Goal: Communication & Community: Participate in discussion

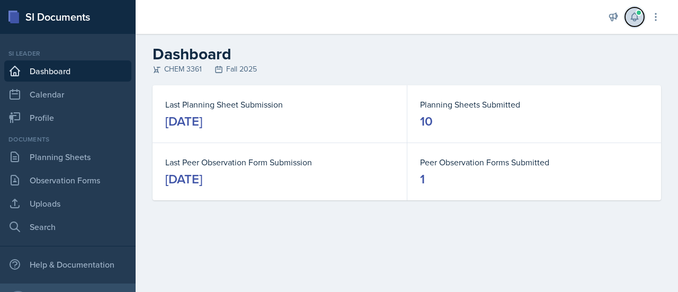
click at [638, 12] on span at bounding box center [638, 13] width 6 height 6
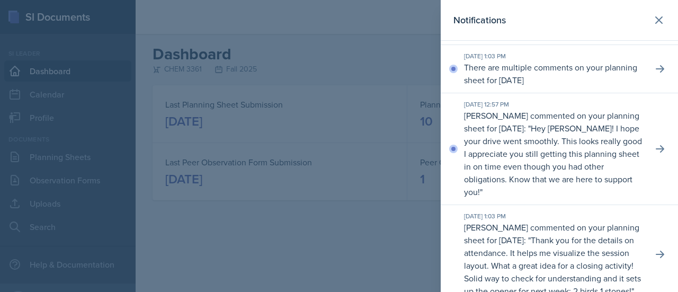
scroll to position [108, 0]
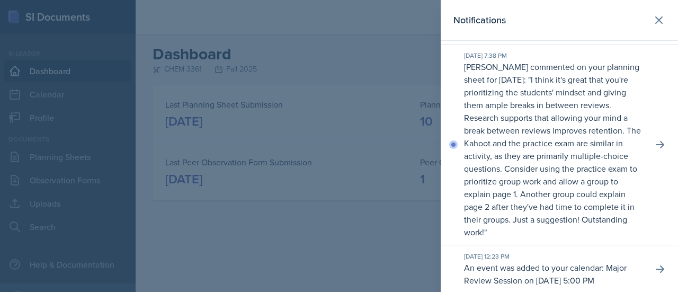
click at [95, 169] on div at bounding box center [339, 146] width 678 height 292
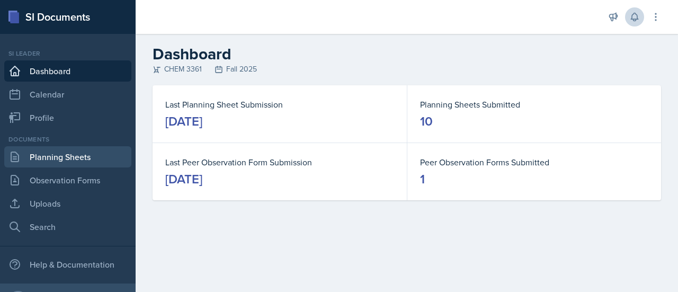
click at [84, 159] on link "Planning Sheets" at bounding box center [67, 156] width 127 height 21
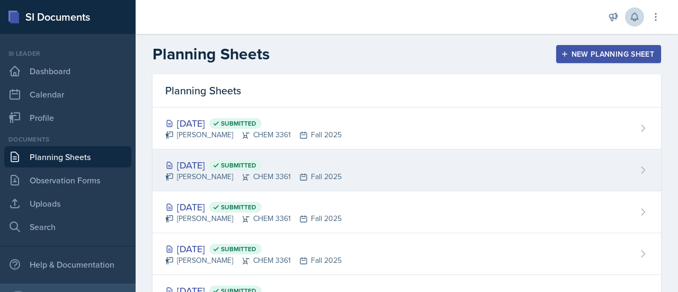
click at [213, 173] on div "[PERSON_NAME] CHEM 3361 Fall 2025" at bounding box center [253, 176] width 176 height 11
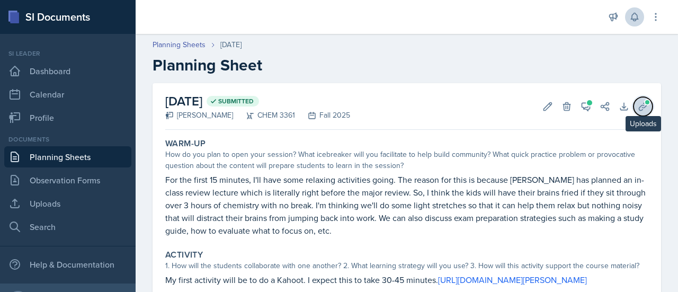
click at [633, 99] on button "Uploads" at bounding box center [642, 106] width 19 height 19
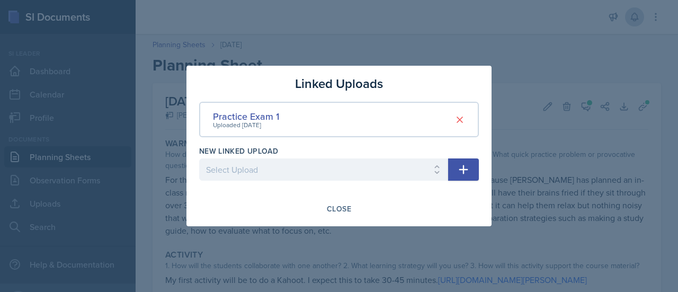
click at [606, 101] on div at bounding box center [339, 146] width 678 height 292
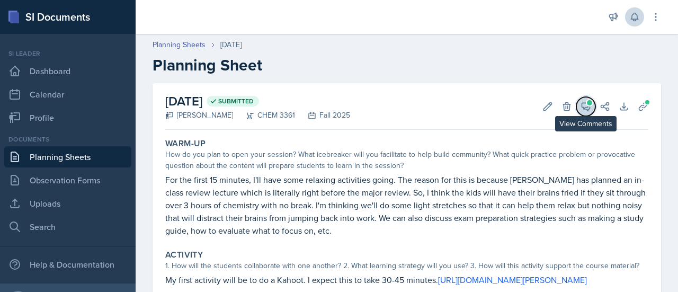
click at [576, 110] on button "View Comments" at bounding box center [585, 106] width 19 height 19
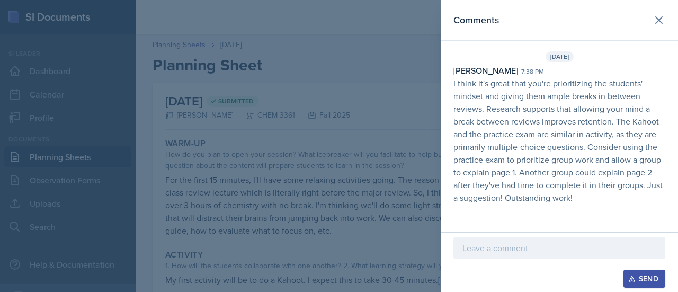
click at [497, 235] on div "Send" at bounding box center [558, 262] width 237 height 60
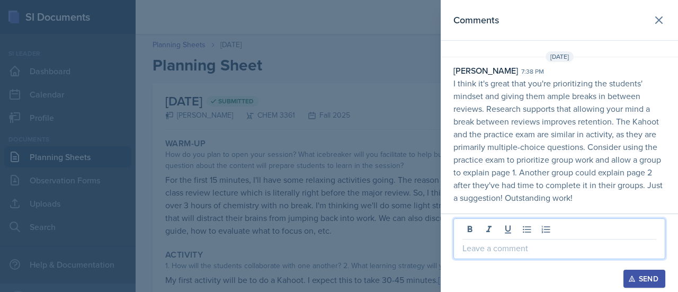
click at [496, 242] on p at bounding box center [559, 247] width 194 height 13
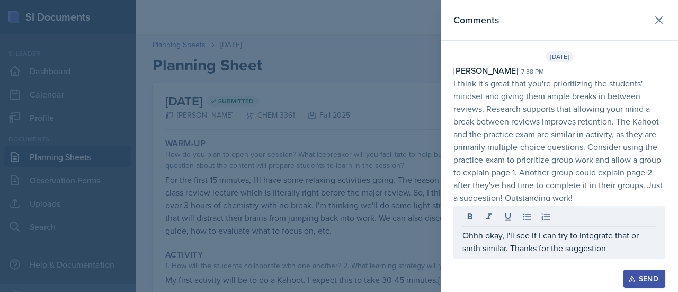
click at [623, 269] on button "Send" at bounding box center [644, 278] width 42 height 18
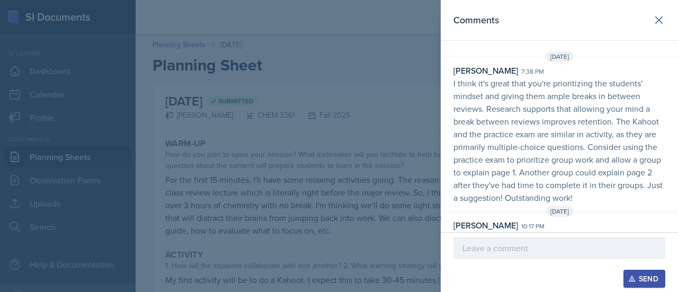
scroll to position [27, 0]
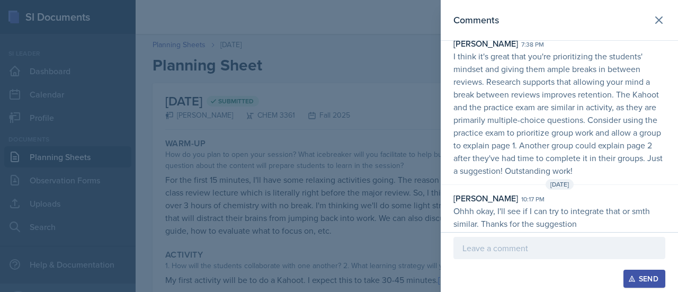
click at [363, 125] on div at bounding box center [339, 146] width 678 height 292
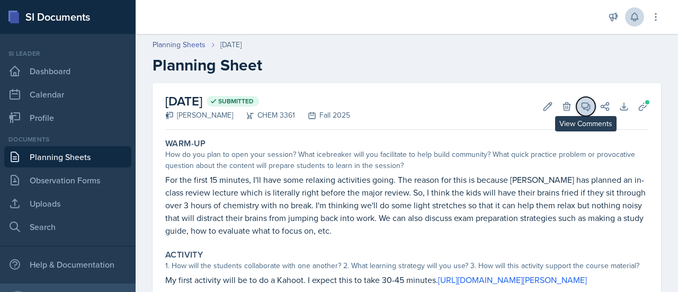
click at [576, 112] on button "View Comments" at bounding box center [585, 106] width 19 height 19
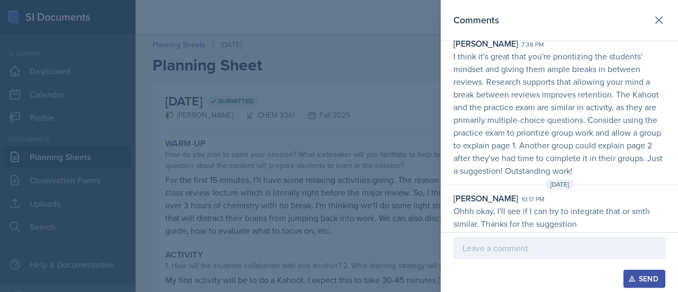
click at [530, 76] on p "I think it's great that you're prioritizing the students' mindset and giving th…" at bounding box center [559, 113] width 212 height 127
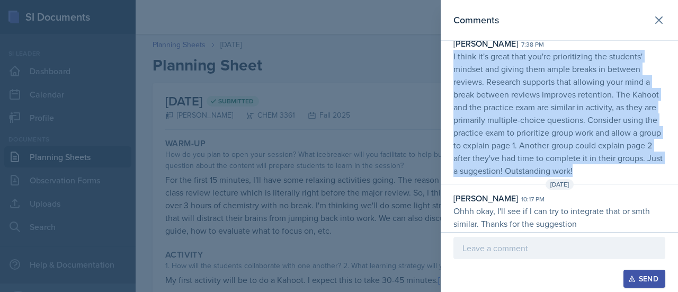
click at [530, 76] on p "I think it's great that you're prioritizing the students' mindset and giving th…" at bounding box center [559, 113] width 212 height 127
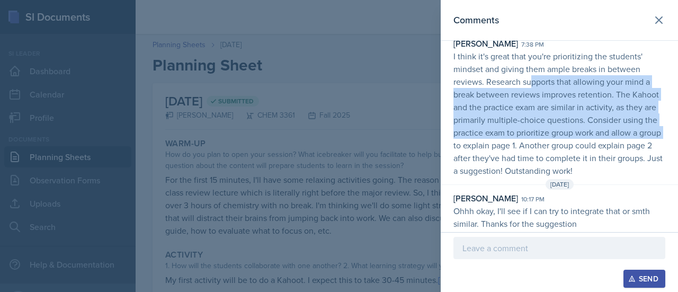
drag, startPoint x: 530, startPoint y: 76, endPoint x: 506, endPoint y: 140, distance: 68.5
click at [506, 140] on p "I think it's great that you're prioritizing the students' mindset and giving th…" at bounding box center [559, 113] width 212 height 127
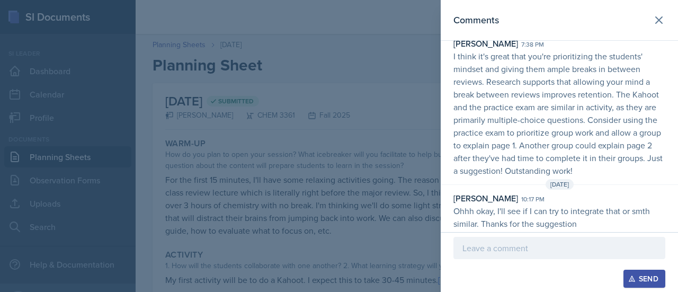
click at [379, 119] on div at bounding box center [339, 146] width 678 height 292
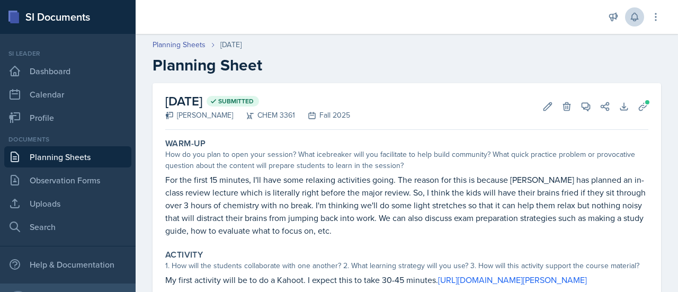
click at [83, 156] on link "Planning Sheets" at bounding box center [67, 156] width 127 height 21
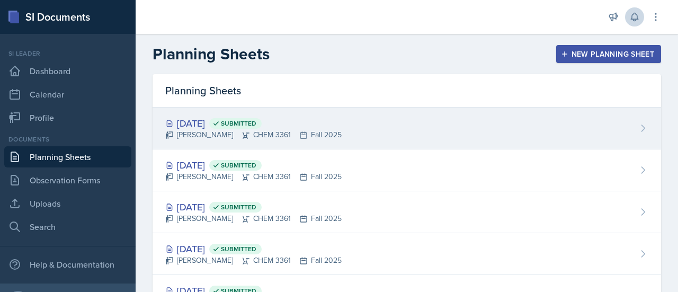
click at [341, 142] on div "[DATE] Submitted [PERSON_NAME] CHEM 3361 Fall 2025" at bounding box center [406, 128] width 508 height 42
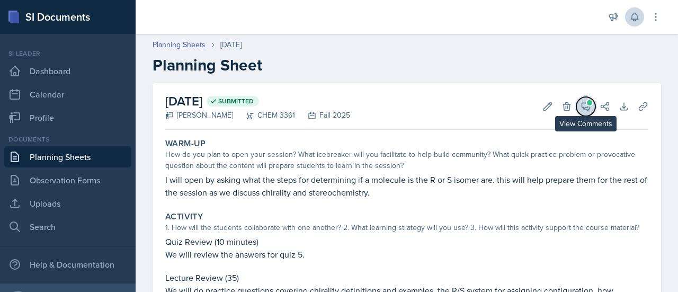
click at [587, 101] on span at bounding box center [589, 102] width 5 height 5
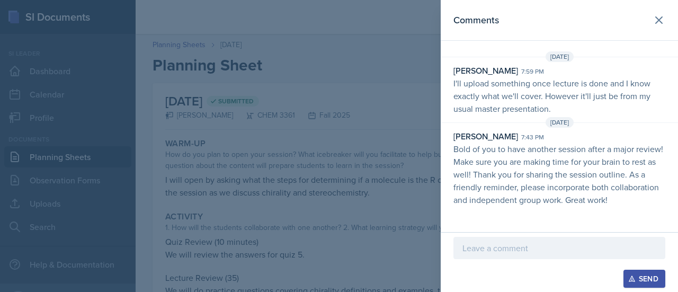
click at [569, 96] on p "I'll upload something once lecture is done and I know exactly what we'll cover.…" at bounding box center [559, 96] width 212 height 38
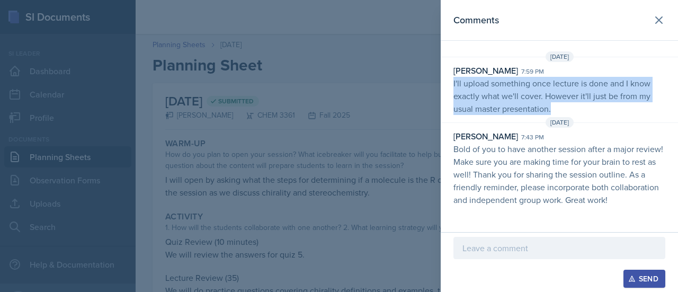
click at [569, 96] on p "I'll upload something once lecture is done and I know exactly what we'll cover.…" at bounding box center [559, 96] width 212 height 38
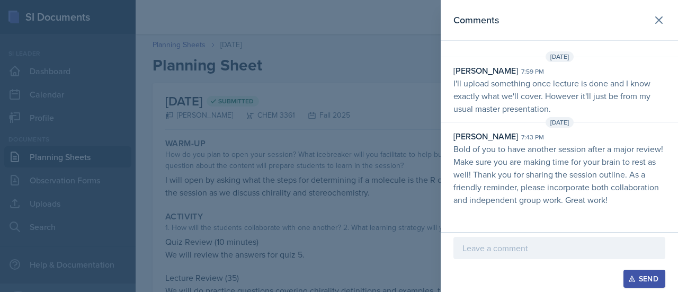
click at [510, 207] on p at bounding box center [559, 211] width 212 height 11
click at [498, 246] on p at bounding box center [559, 247] width 194 height 13
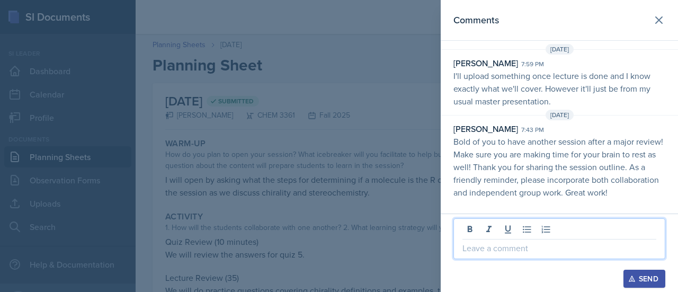
click at [498, 246] on p at bounding box center [559, 247] width 194 height 13
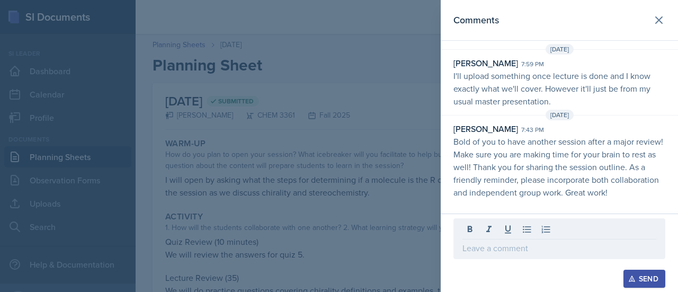
click at [386, 206] on div at bounding box center [339, 146] width 678 height 292
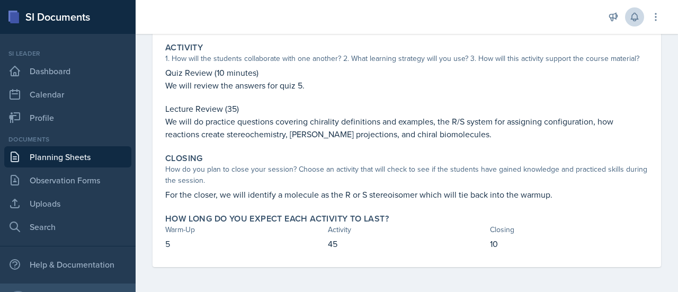
scroll to position [0, 0]
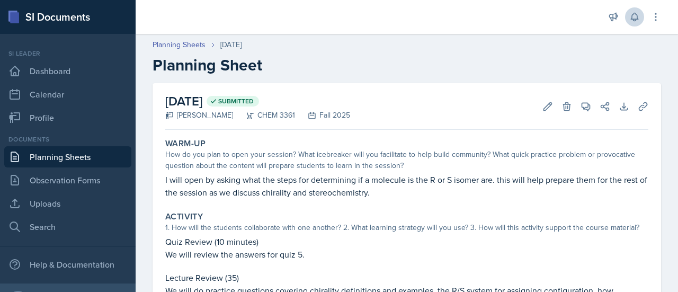
click at [490, 183] on p "I will open by asking what the steps for determining if a molecule is the R or …" at bounding box center [406, 185] width 483 height 25
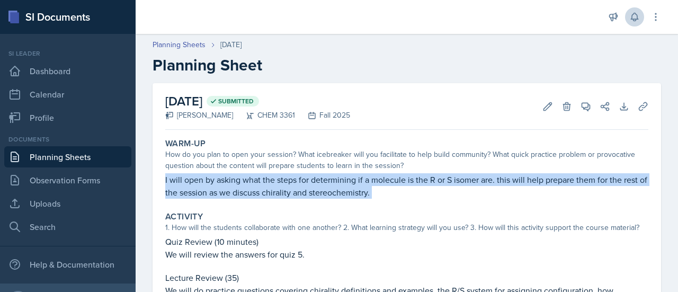
click at [490, 183] on p "I will open by asking what the steps for determining if a molecule is the R or …" at bounding box center [406, 185] width 483 height 25
click at [582, 107] on icon at bounding box center [586, 107] width 8 height 8
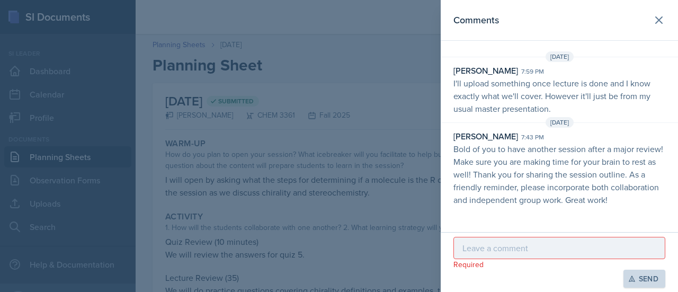
click at [575, 106] on p "I'll upload something once lecture is done and I know exactly what we'll cover.…" at bounding box center [559, 96] width 212 height 38
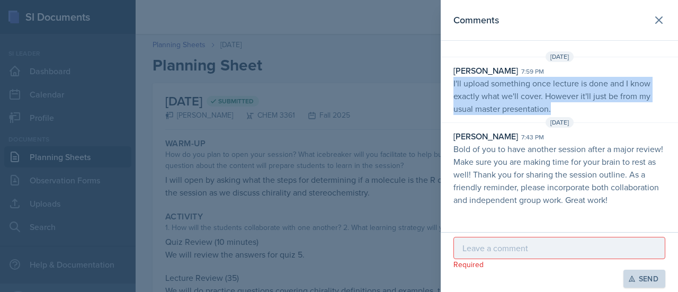
click at [575, 106] on p "I'll upload something once lecture is done and I know exactly what we'll cover.…" at bounding box center [559, 96] width 212 height 38
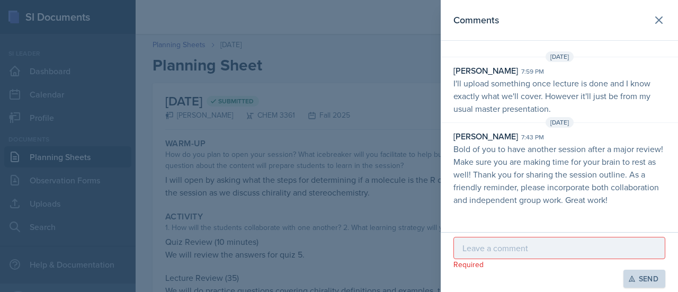
click at [565, 152] on p "Bold of you to have another session after a major review! Make sure you are mak…" at bounding box center [559, 174] width 212 height 64
click at [528, 235] on div "Required Send" at bounding box center [558, 262] width 237 height 60
click at [526, 236] on div "Required Send" at bounding box center [558, 262] width 237 height 60
click at [525, 240] on div at bounding box center [559, 248] width 212 height 22
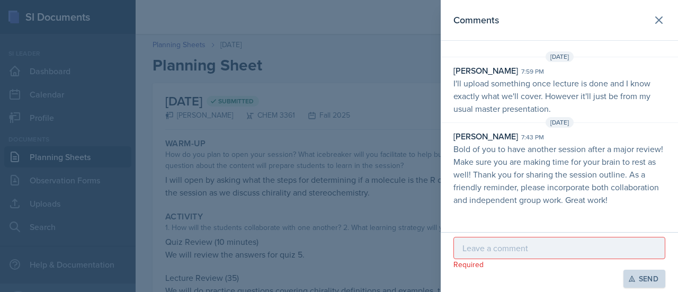
scroll to position [18, 0]
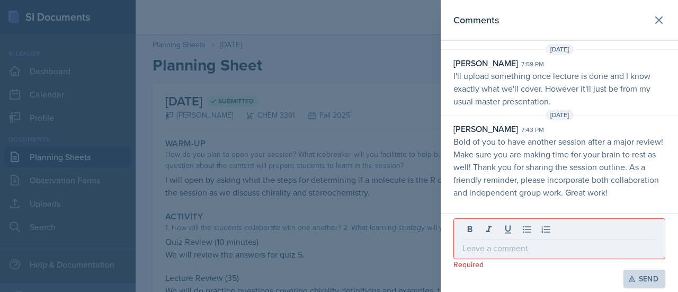
click at [525, 240] on div at bounding box center [559, 238] width 212 height 41
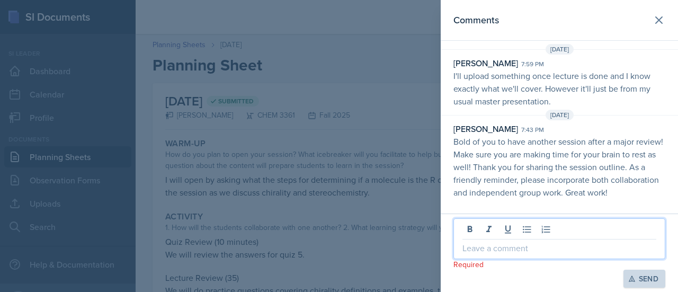
click at [509, 253] on p at bounding box center [559, 247] width 194 height 13
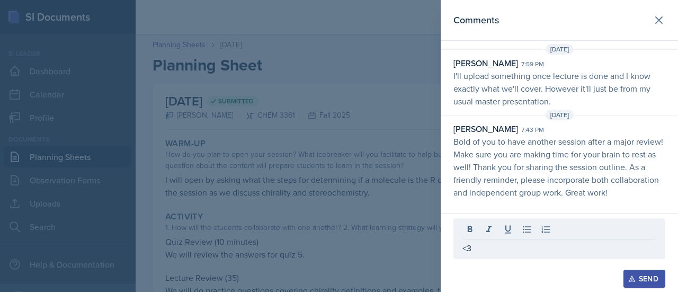
click at [623, 269] on button "Send" at bounding box center [644, 278] width 42 height 18
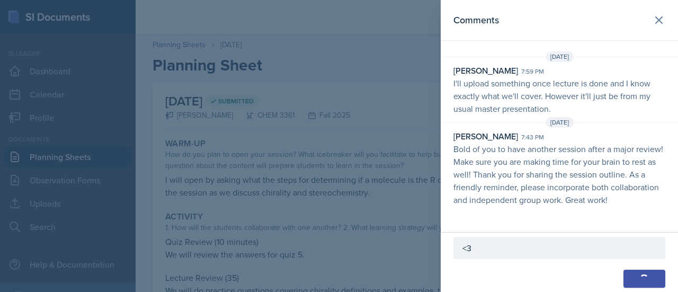
scroll to position [39, 0]
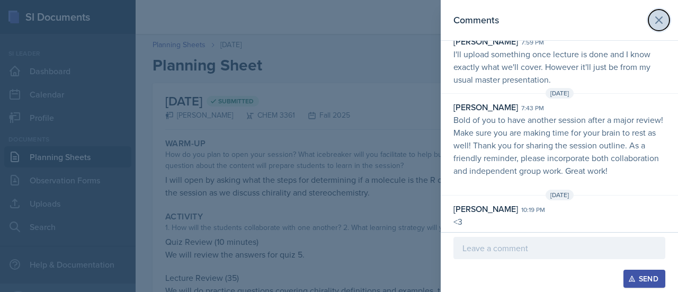
click at [652, 21] on icon at bounding box center [658, 20] width 13 height 13
